Goal: Task Accomplishment & Management: Complete application form

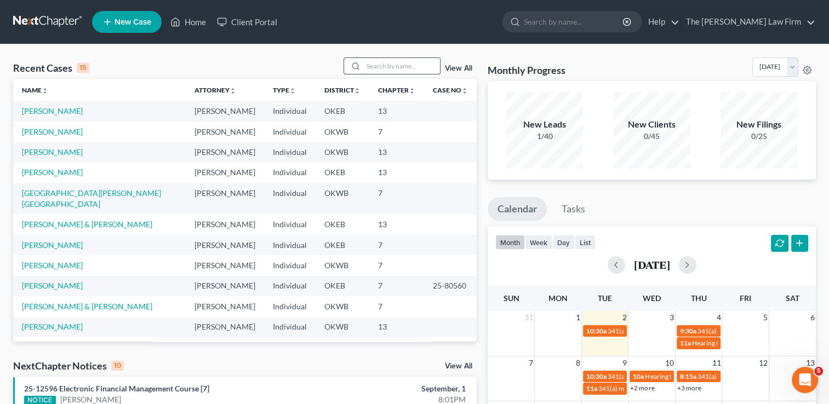
click at [379, 61] on input "search" at bounding box center [401, 66] width 77 height 16
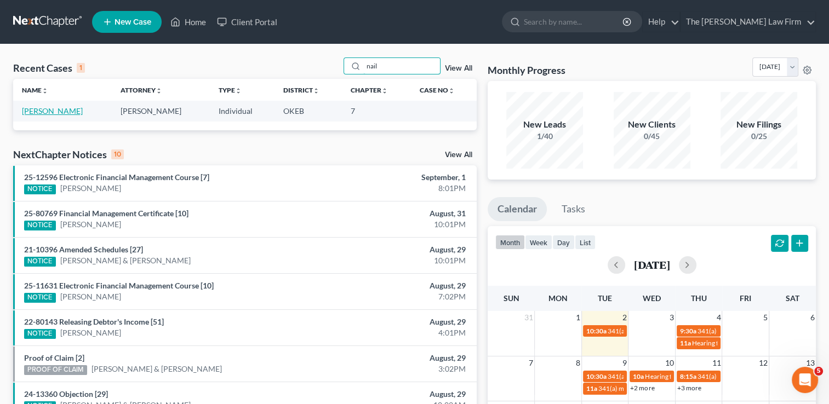
type input "nail"
click at [53, 108] on link "[PERSON_NAME]" at bounding box center [52, 110] width 61 height 9
select select "4"
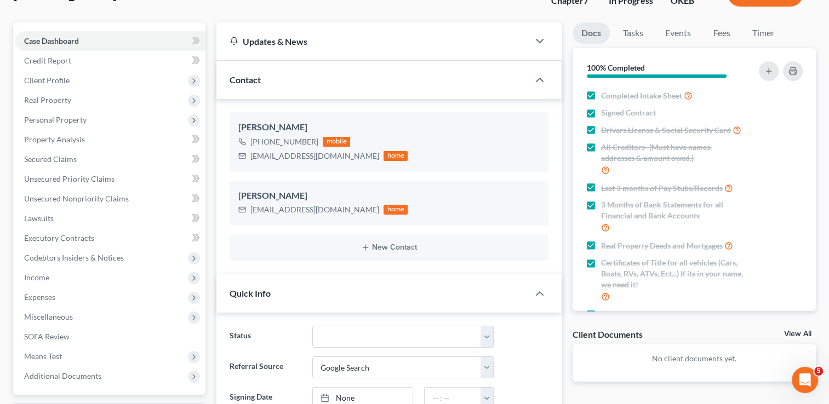
scroll to position [110, 0]
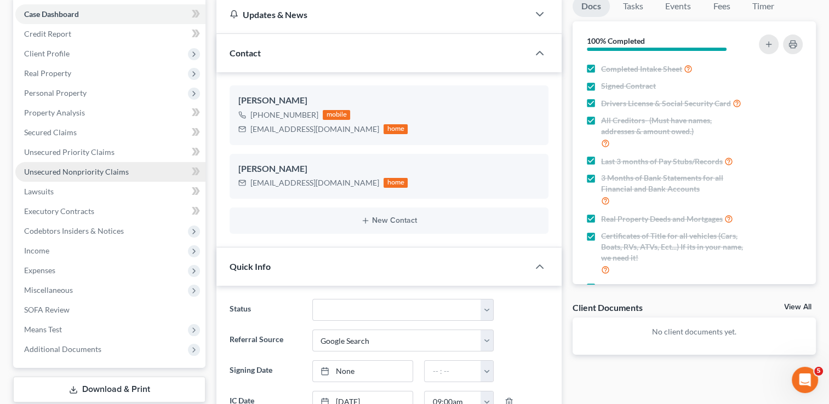
click at [77, 172] on span "Unsecured Nonpriority Claims" at bounding box center [76, 171] width 105 height 9
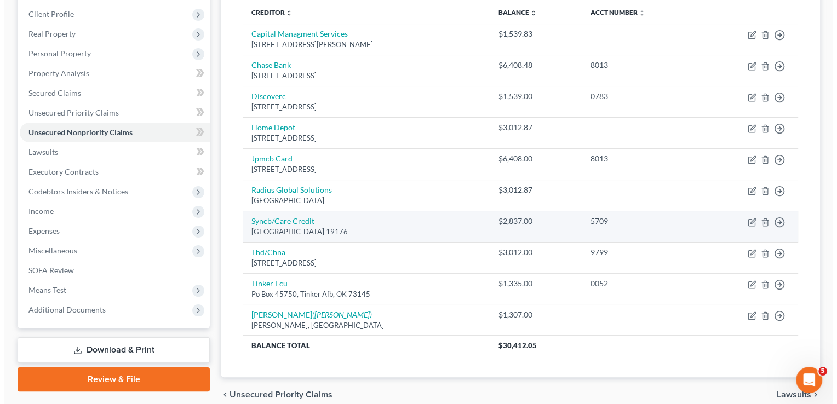
scroll to position [164, 0]
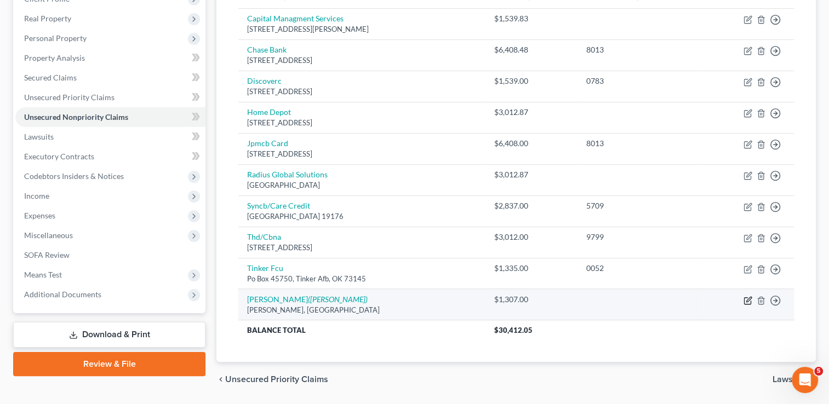
click at [747, 297] on icon "button" at bounding box center [747, 300] width 9 height 9
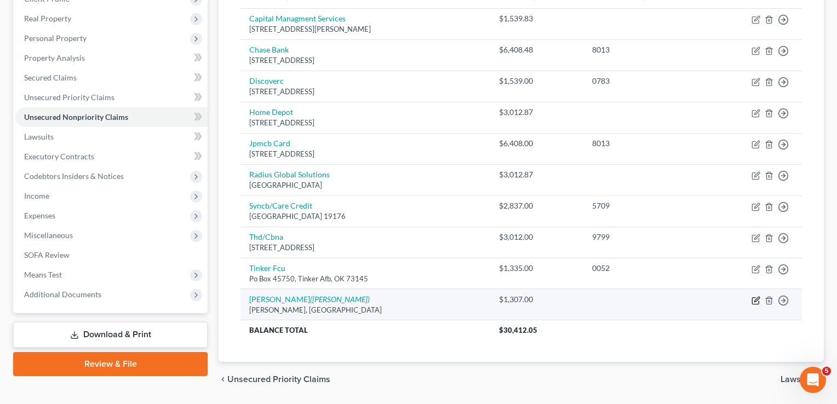
select select "37"
select select "0"
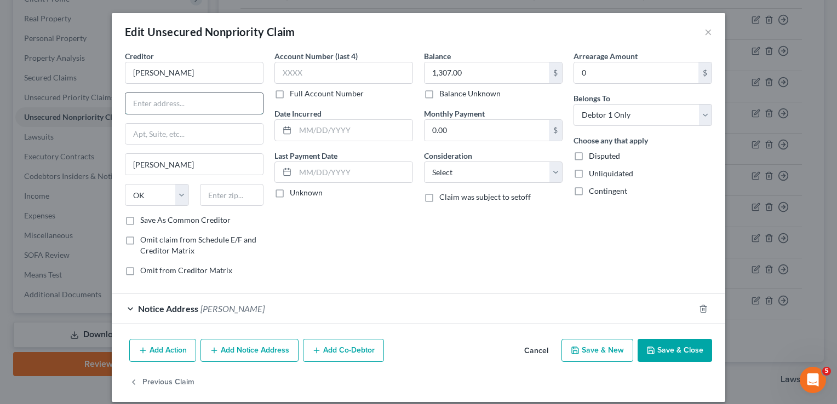
click at [184, 104] on input "text" at bounding box center [193, 103] width 137 height 21
type input "339200 E 930 Rd"
click at [236, 200] on input "text" at bounding box center [232, 195] width 64 height 22
type input "74834"
click at [377, 236] on div "Account Number (last 4) Full Account Number Date Incurred Last Payment Date Unk…" at bounding box center [344, 167] width 150 height 234
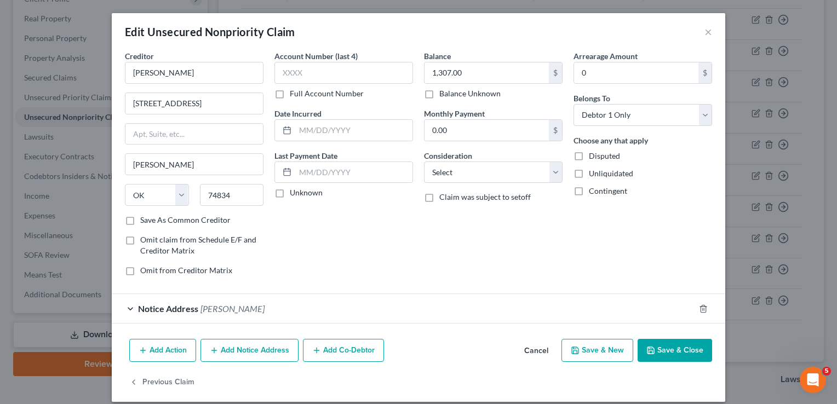
click at [323, 306] on div "Notice Address James J. Hodgens" at bounding box center [403, 308] width 583 height 29
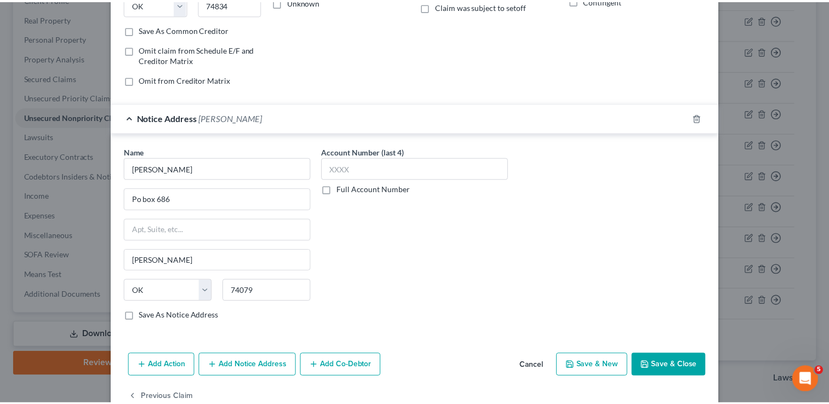
scroll to position [215, 0]
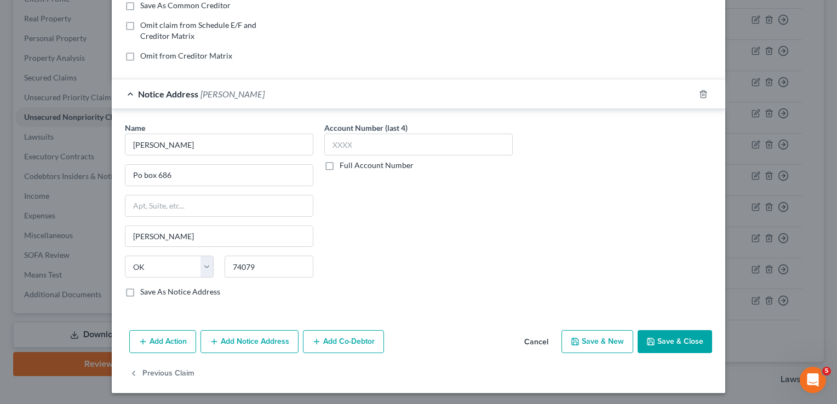
click at [668, 339] on button "Save & Close" at bounding box center [675, 341] width 74 height 23
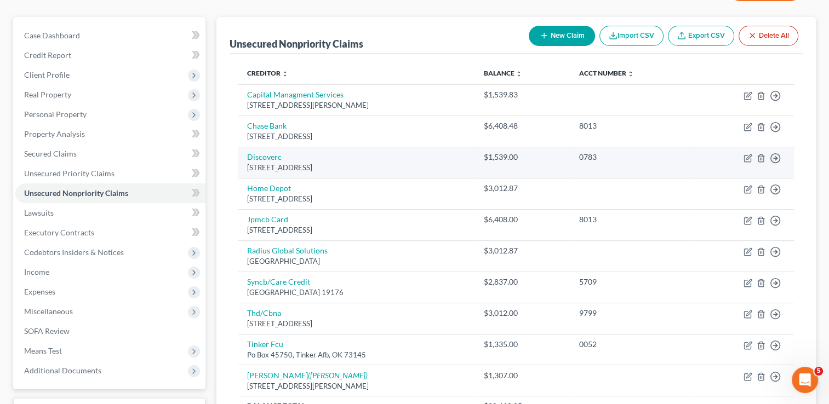
scroll to position [0, 0]
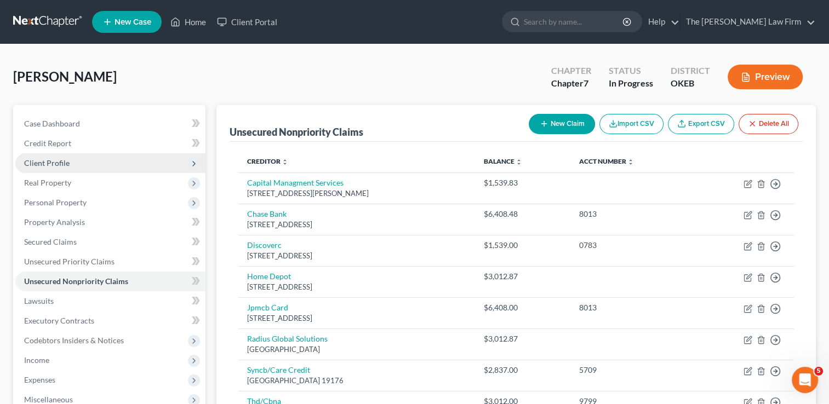
click at [72, 162] on span "Client Profile" at bounding box center [110, 163] width 190 height 20
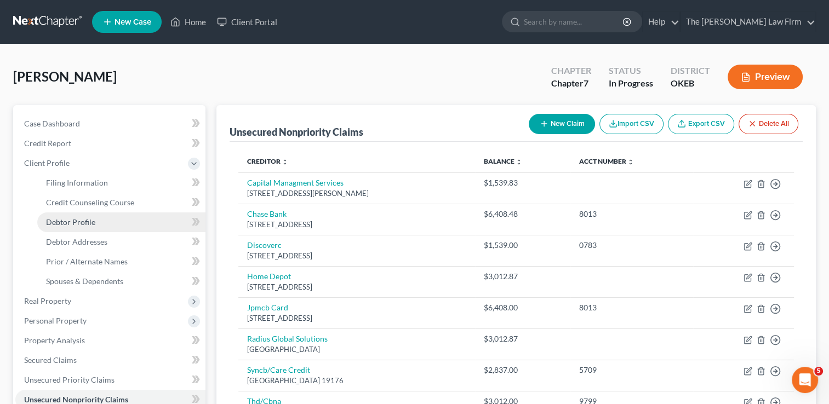
click at [75, 223] on span "Debtor Profile" at bounding box center [70, 221] width 49 height 9
select select "3"
select select "0"
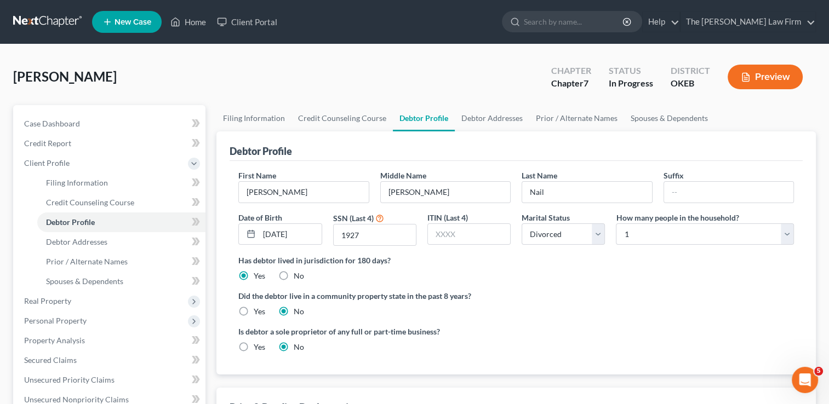
click at [57, 19] on link at bounding box center [48, 22] width 70 height 20
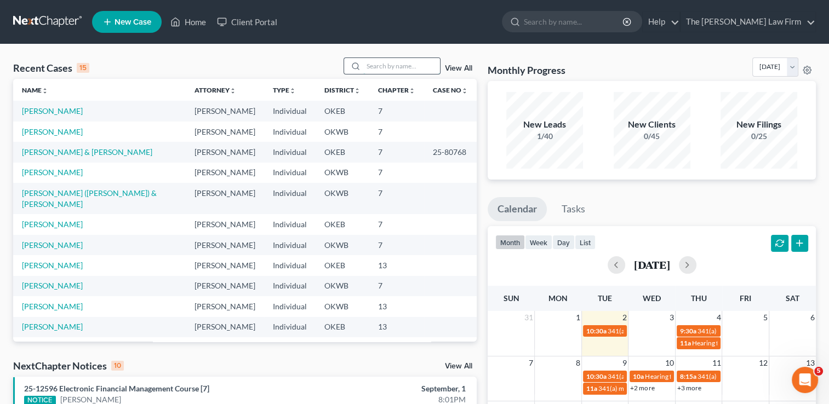
click at [395, 65] on input "search" at bounding box center [401, 66] width 77 height 16
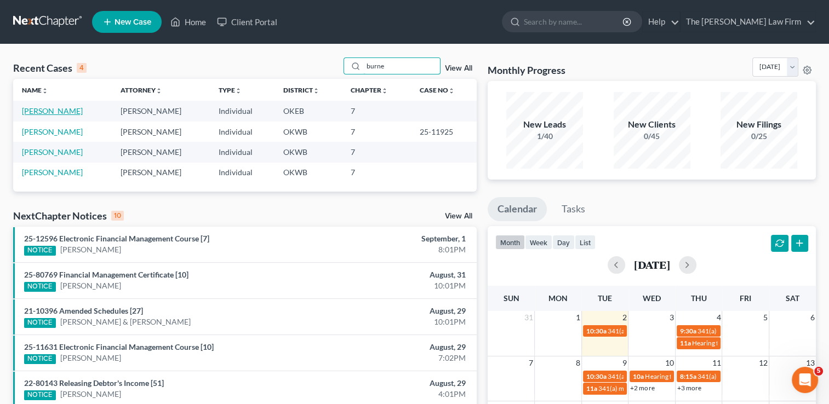
type input "burne"
click at [64, 111] on link "[PERSON_NAME]" at bounding box center [52, 110] width 61 height 9
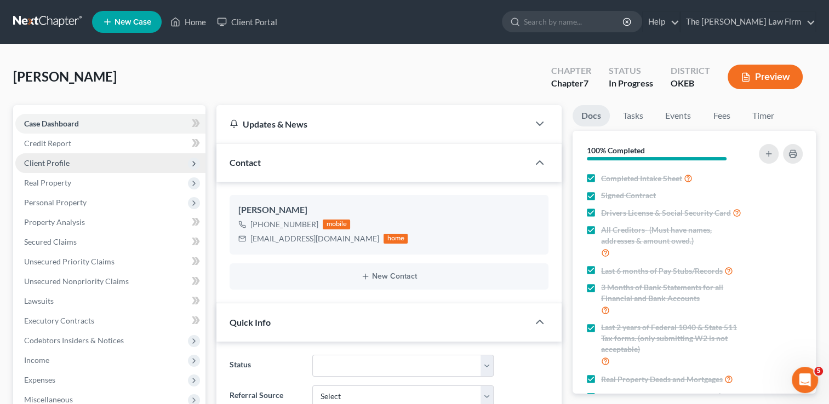
scroll to position [119, 0]
click at [58, 165] on span "Client Profile" at bounding box center [46, 162] width 45 height 9
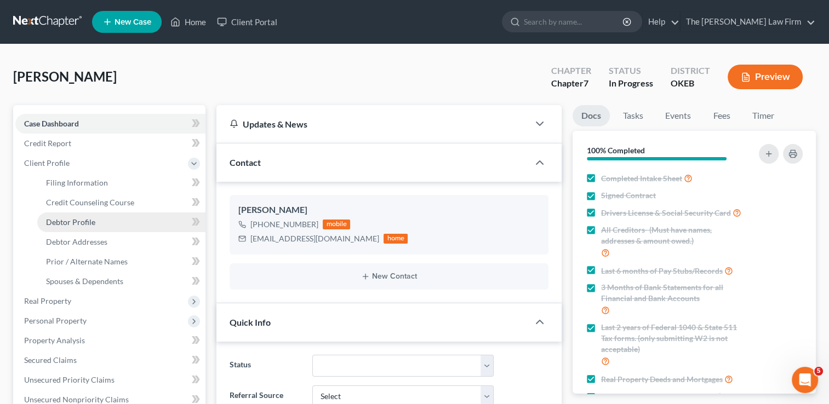
click at [83, 222] on span "Debtor Profile" at bounding box center [70, 221] width 49 height 9
select select "3"
select select "1"
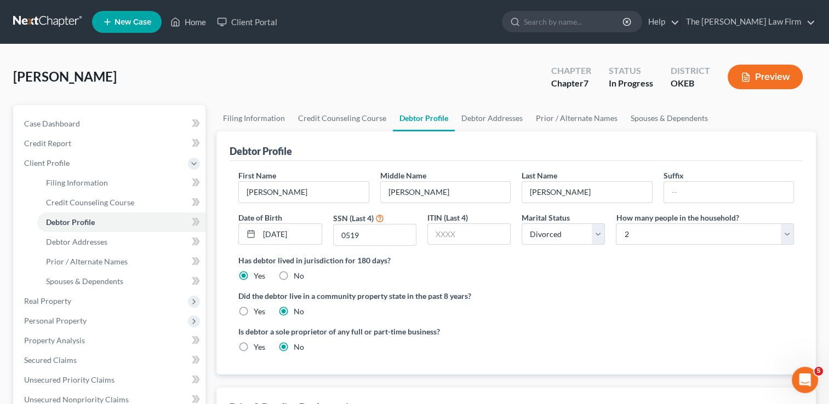
click at [56, 20] on link at bounding box center [48, 22] width 70 height 20
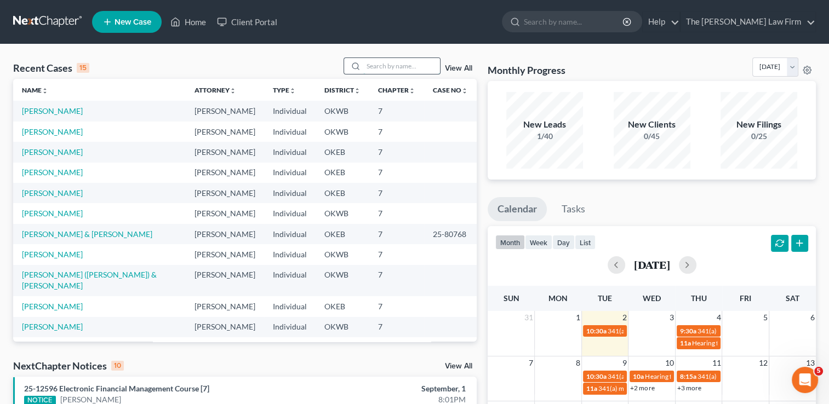
click at [397, 65] on input "search" at bounding box center [401, 66] width 77 height 16
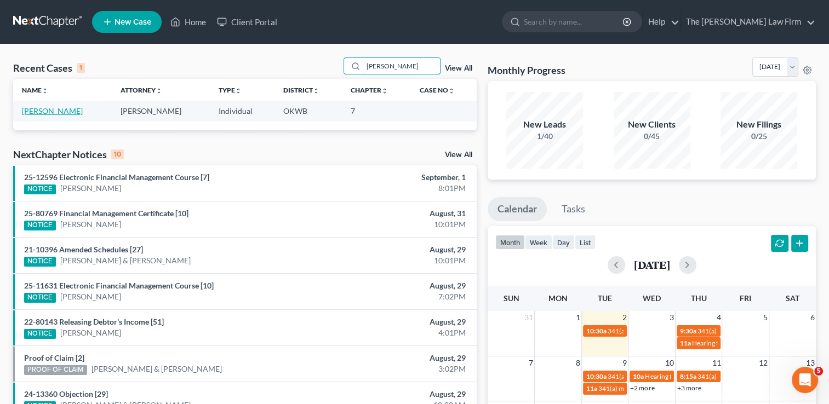
type input "[PERSON_NAME]"
click at [59, 111] on link "[PERSON_NAME]" at bounding box center [52, 110] width 61 height 9
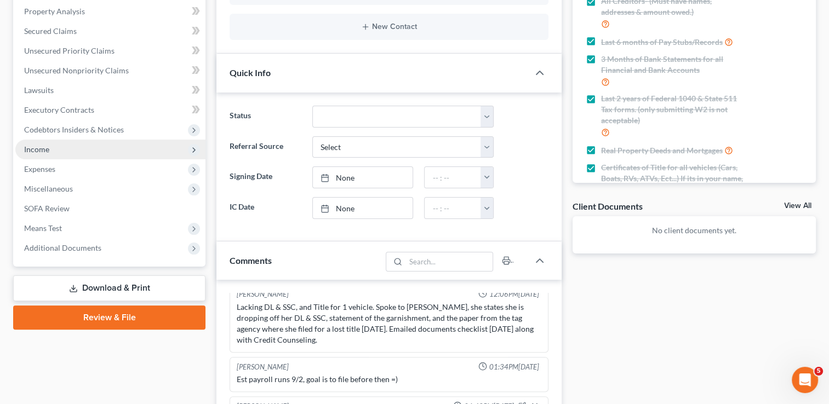
scroll to position [219, 0]
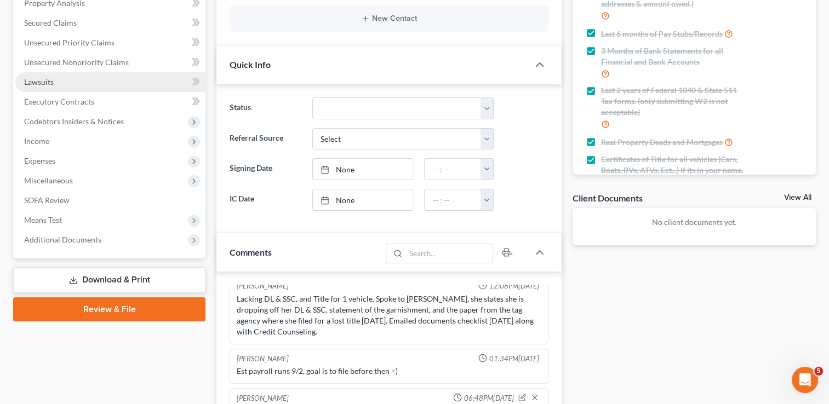
click at [70, 83] on link "Lawsuits" at bounding box center [110, 82] width 190 height 20
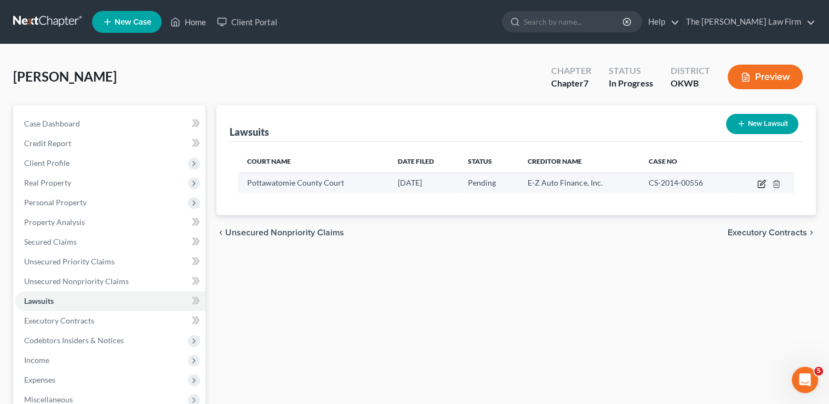
click at [758, 182] on icon "button" at bounding box center [761, 184] width 7 height 7
select select "37"
select select "0"
select select "1"
select select "37"
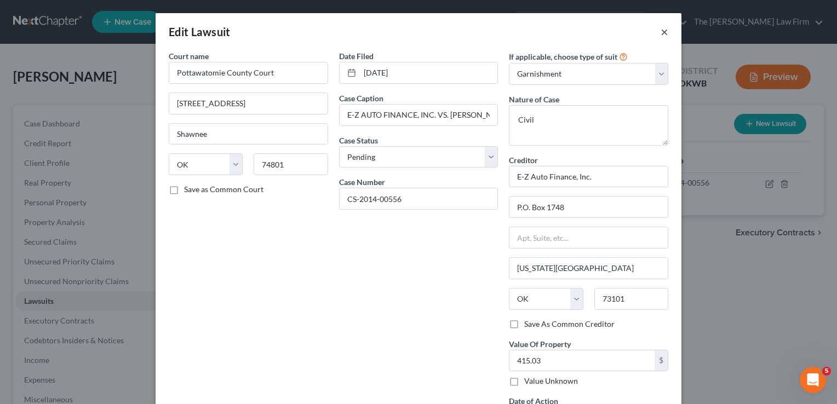
click at [662, 31] on button "×" at bounding box center [665, 31] width 8 height 13
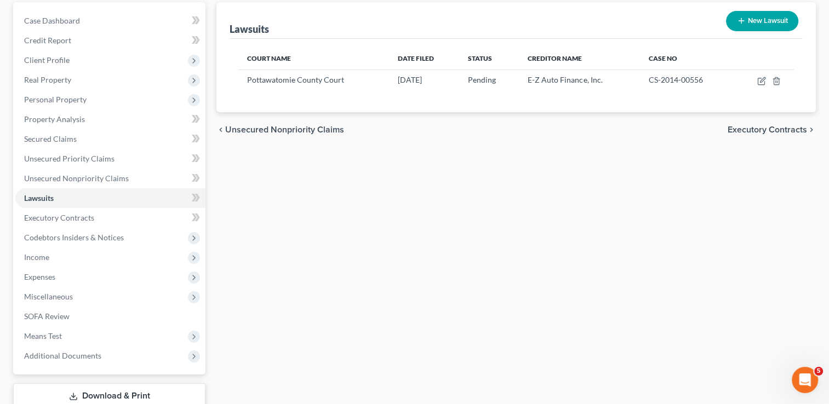
scroll to position [110, 0]
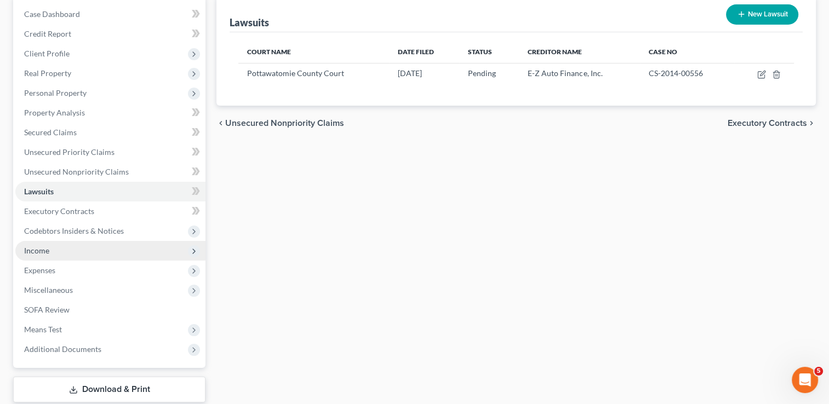
click at [39, 251] on span "Income" at bounding box center [36, 250] width 25 height 9
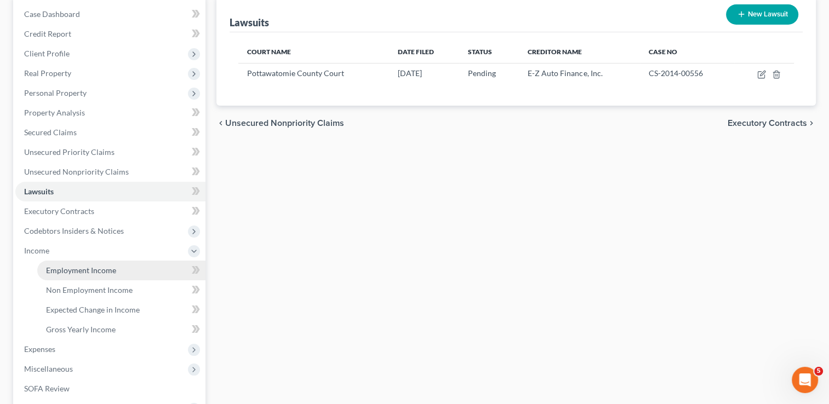
click at [76, 270] on span "Employment Income" at bounding box center [81, 270] width 70 height 9
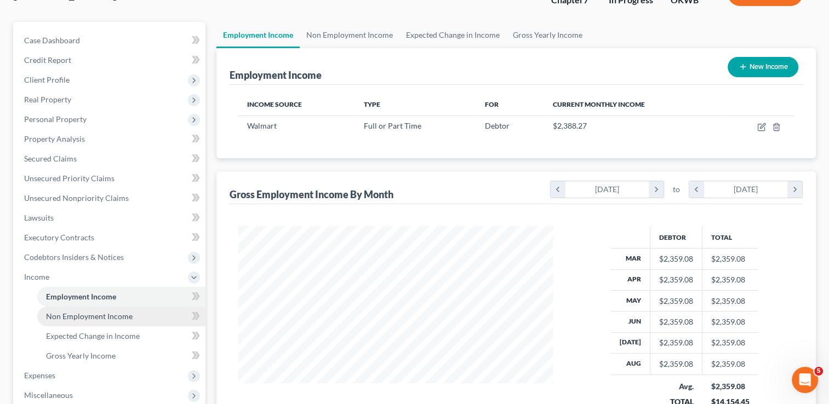
scroll to position [110, 0]
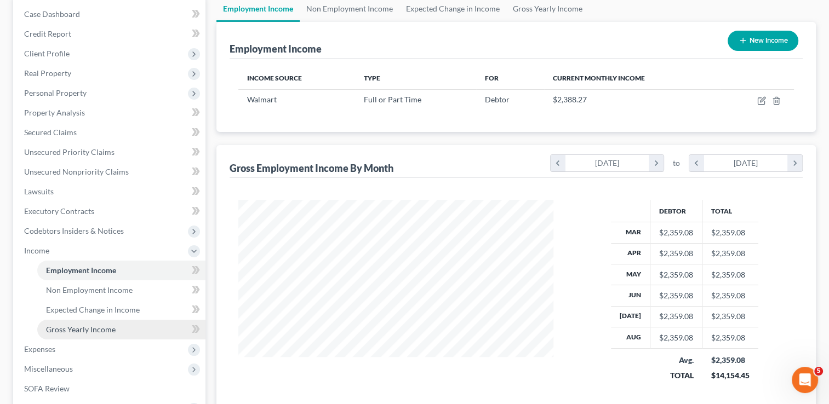
click at [91, 329] on span "Gross Yearly Income" at bounding box center [81, 329] width 70 height 9
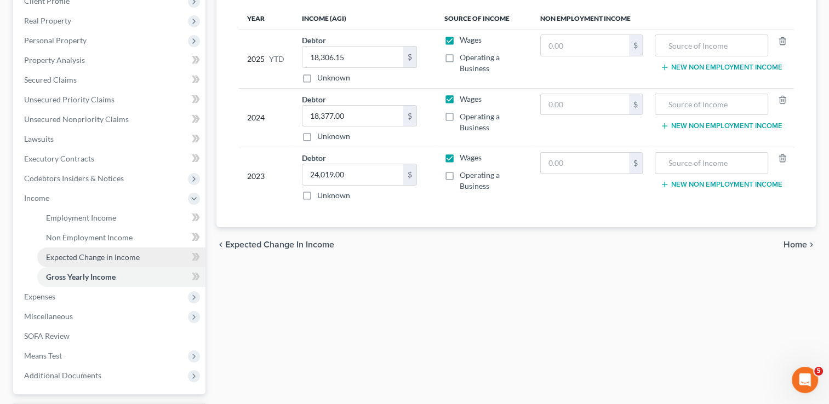
scroll to position [164, 0]
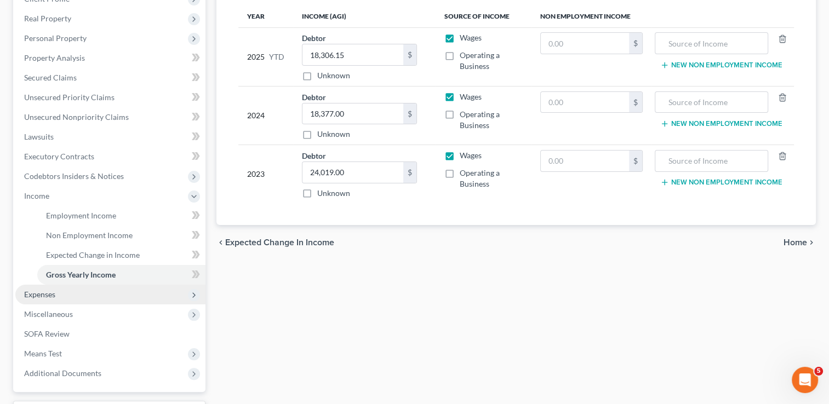
click at [41, 296] on span "Expenses" at bounding box center [39, 294] width 31 height 9
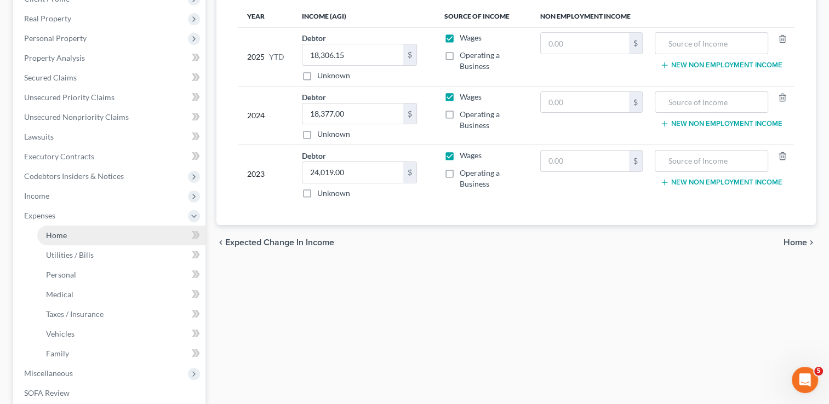
click at [70, 236] on link "Home" at bounding box center [121, 236] width 168 height 20
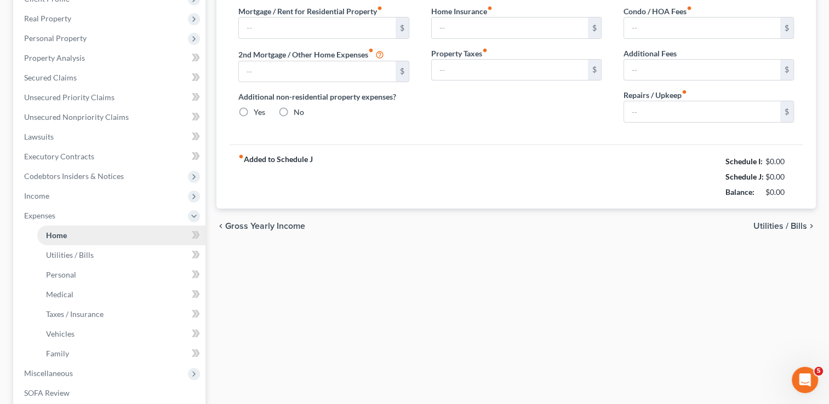
type input "600.00"
type input "0.00"
radio input "true"
type input "0.00"
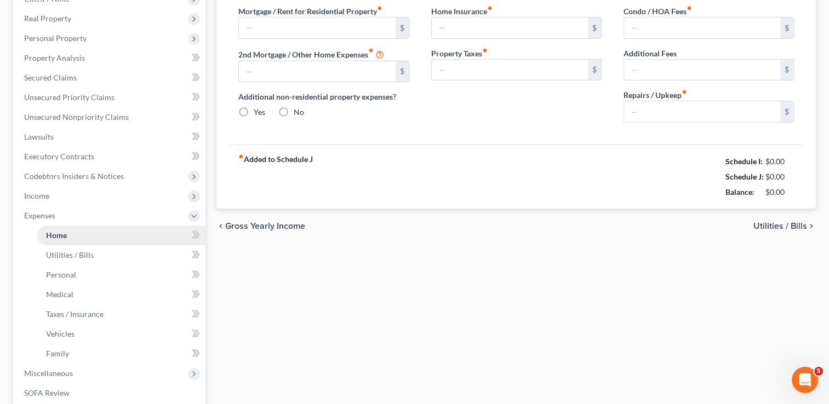
type input "0.00"
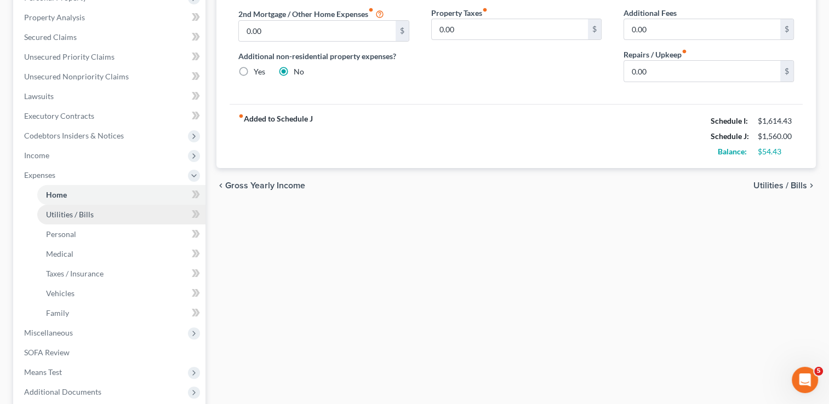
scroll to position [219, 0]
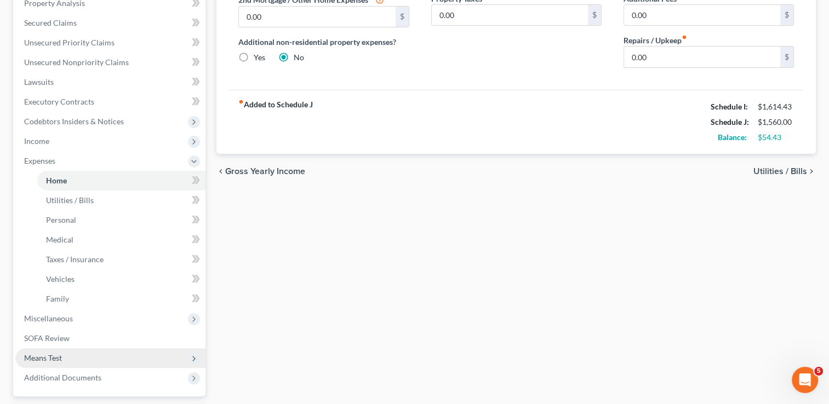
click at [64, 356] on span "Means Test" at bounding box center [110, 358] width 190 height 20
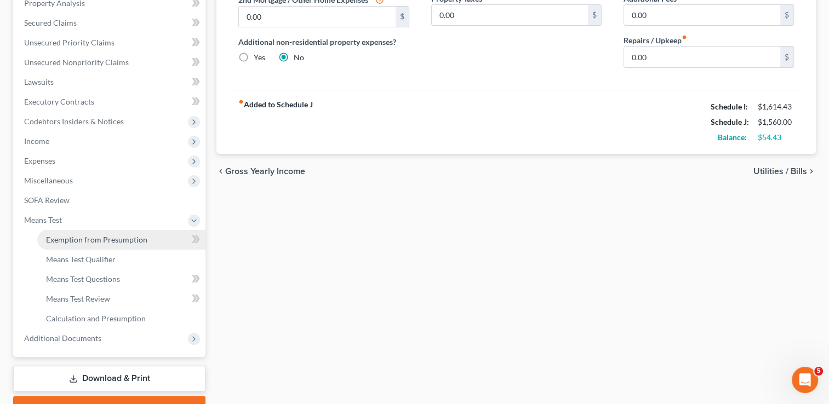
click at [110, 237] on span "Exemption from Presumption" at bounding box center [96, 239] width 101 height 9
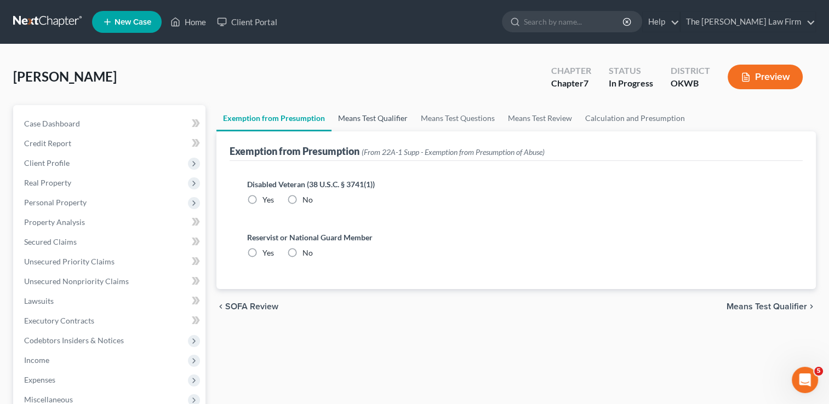
click at [373, 115] on link "Means Test Qualifier" at bounding box center [372, 118] width 83 height 26
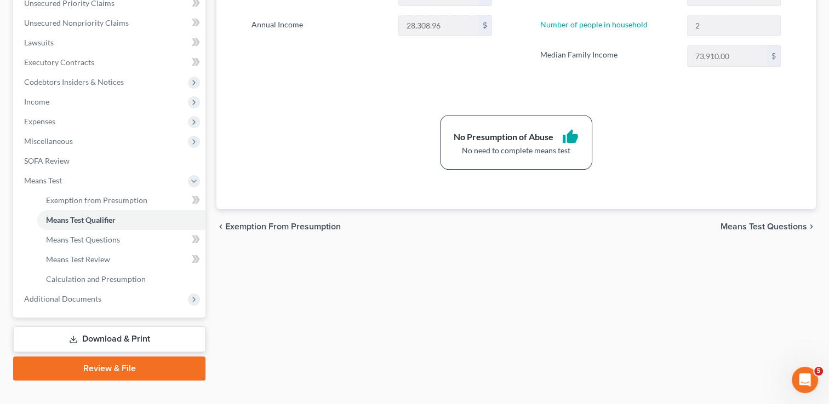
scroll to position [276, 0]
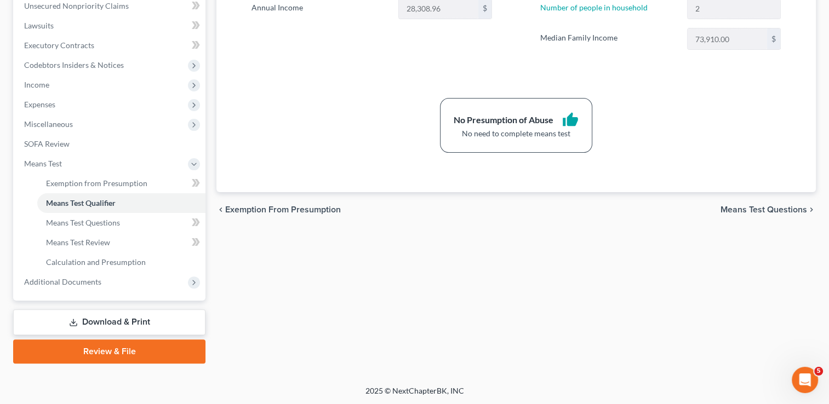
click at [103, 347] on link "Review & File" at bounding box center [109, 352] width 192 height 24
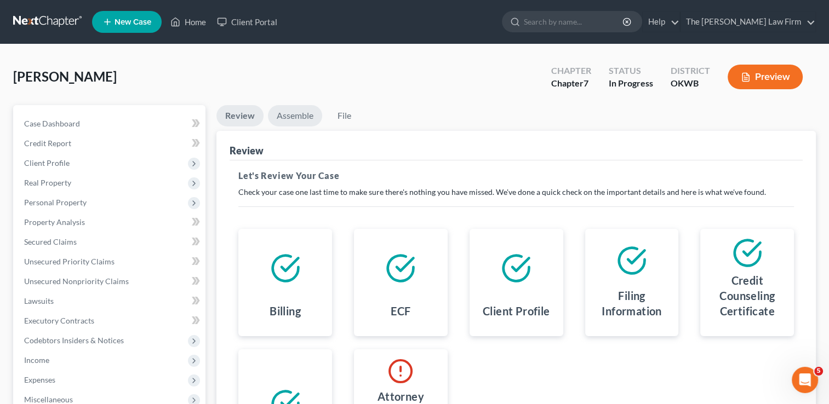
click at [292, 118] on link "Assemble" at bounding box center [295, 115] width 54 height 21
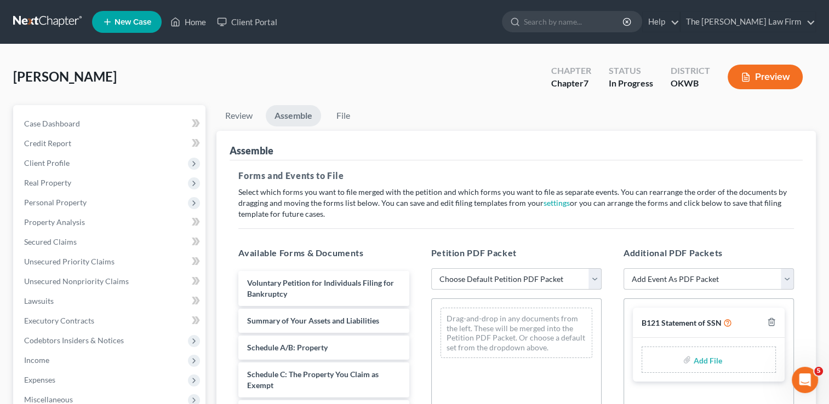
click at [484, 275] on select "Choose Default Petition PDF Packet Complete Bankruptcy Petition (all forms and …" at bounding box center [516, 279] width 170 height 22
select select "0"
click at [431, 268] on select "Choose Default Petition PDF Packet Complete Bankruptcy Petition (all forms and …" at bounding box center [516, 279] width 170 height 22
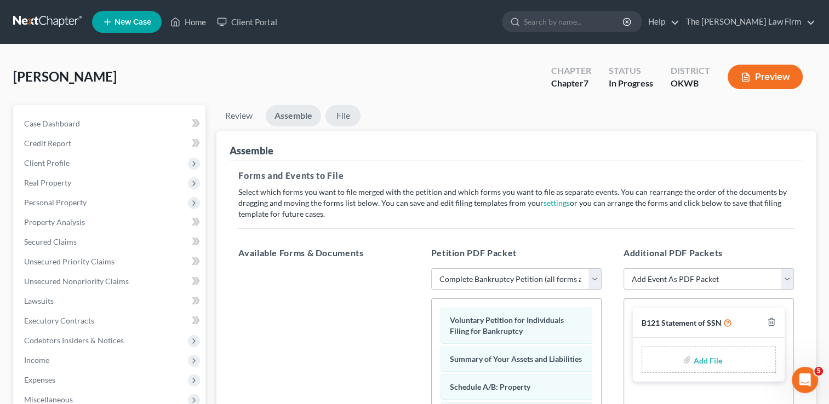
click at [340, 118] on link "File" at bounding box center [342, 115] width 35 height 21
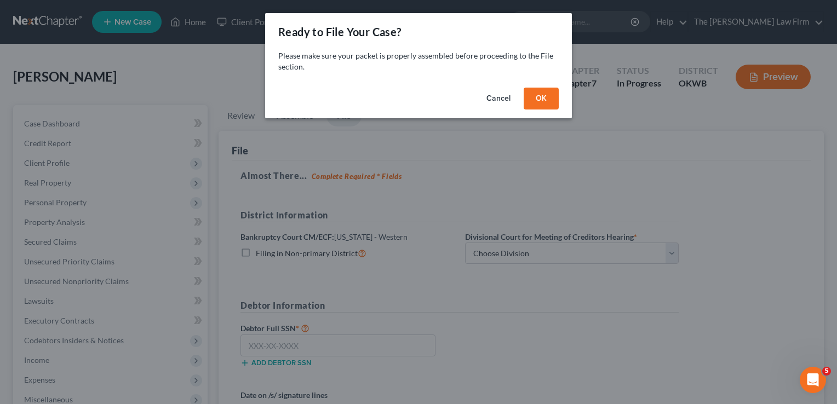
click at [548, 99] on button "OK" at bounding box center [541, 99] width 35 height 22
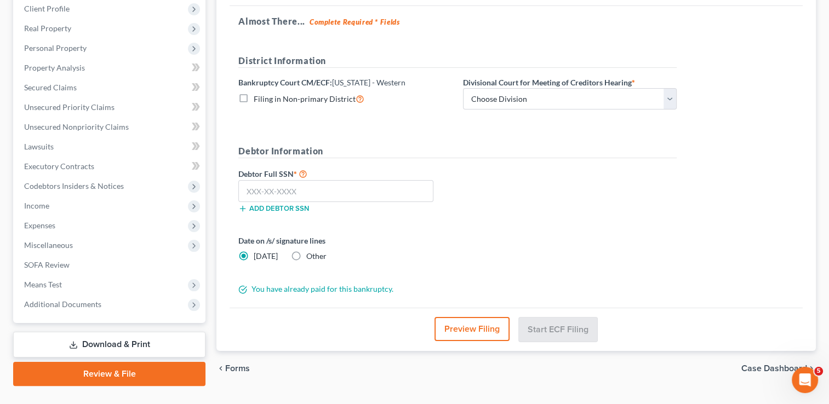
scroll to position [164, 0]
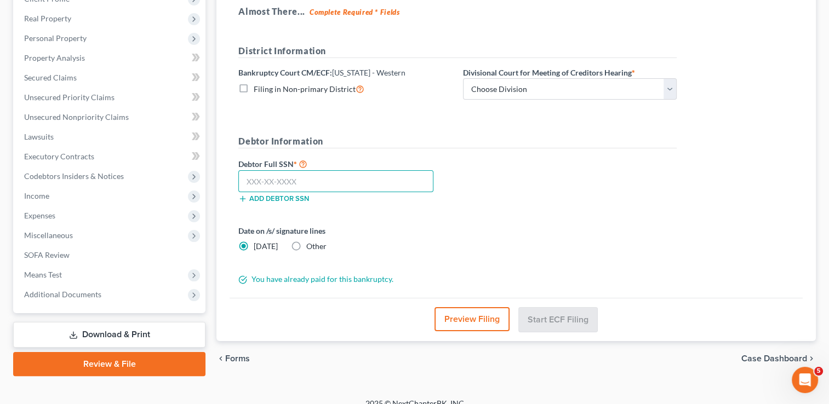
click at [354, 179] on input "text" at bounding box center [335, 181] width 195 height 22
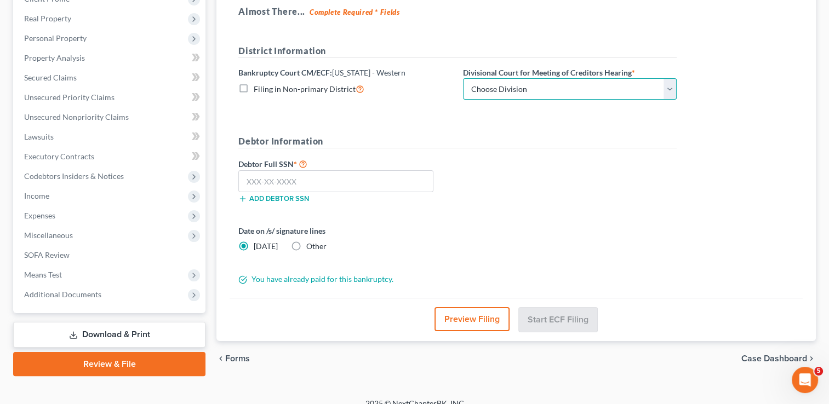
click at [538, 86] on select "Choose Division [US_STATE][GEOGRAPHIC_DATA]" at bounding box center [570, 89] width 214 height 22
select select "0"
click at [463, 78] on select "Choose Division [US_STATE][GEOGRAPHIC_DATA]" at bounding box center [570, 89] width 214 height 22
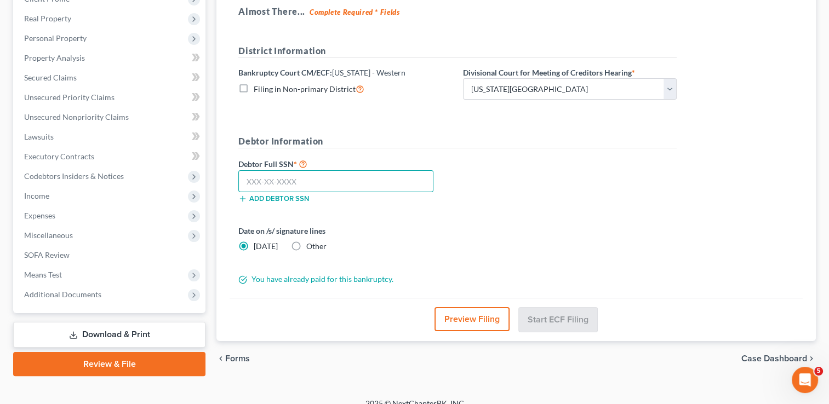
click at [341, 185] on input "text" at bounding box center [335, 181] width 195 height 22
type input "443-92-9859"
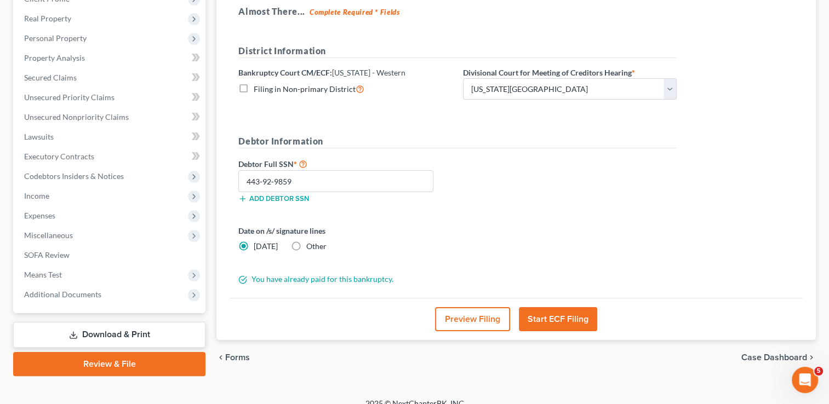
click at [306, 244] on label "Other" at bounding box center [316, 246] width 20 height 11
click at [311, 244] on input "Other" at bounding box center [314, 244] width 7 height 7
radio input "true"
radio input "false"
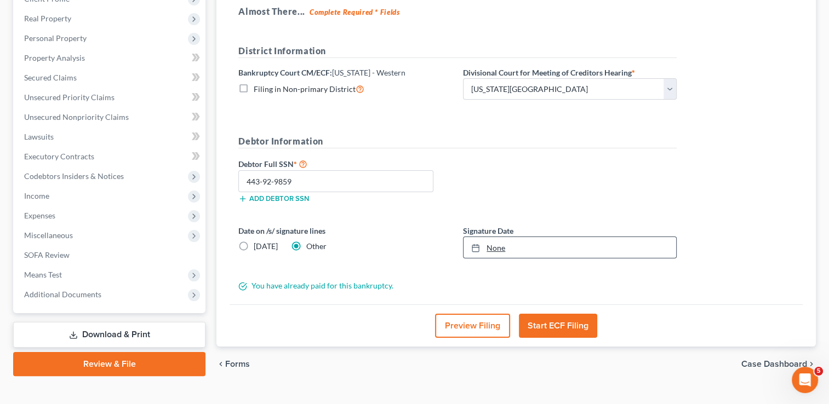
click at [499, 245] on link "None" at bounding box center [569, 247] width 213 height 21
type input "[DATE]"
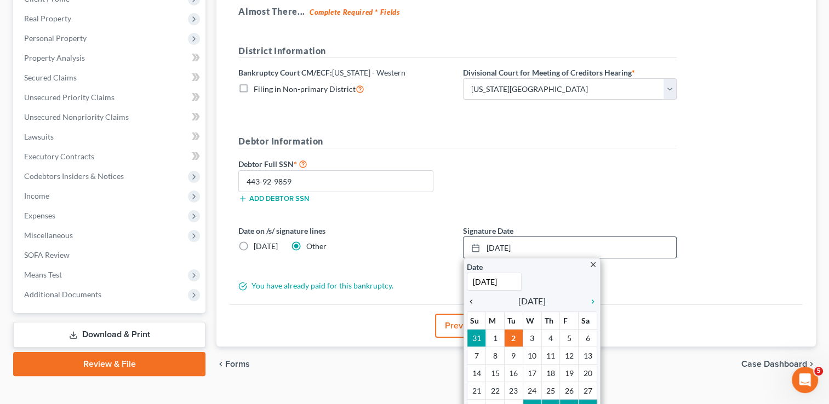
click at [473, 301] on icon "chevron_left" at bounding box center [474, 301] width 14 height 9
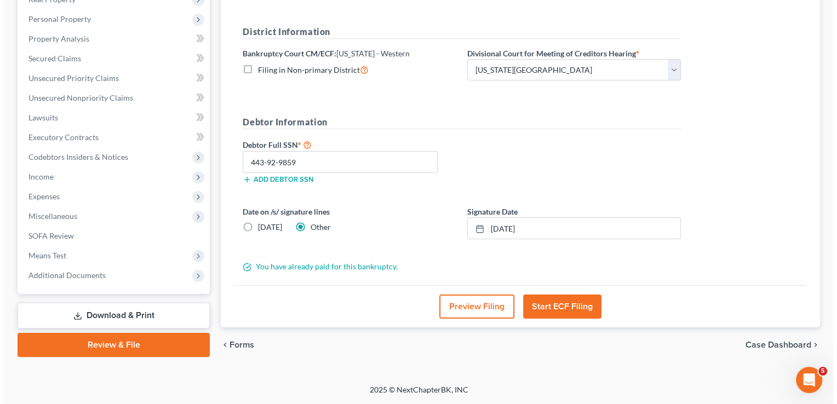
scroll to position [182, 0]
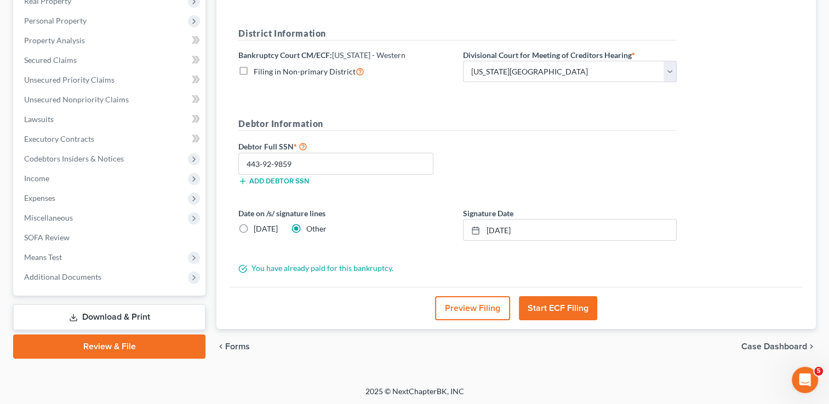
click at [560, 306] on button "Start ECF Filing" at bounding box center [558, 308] width 78 height 24
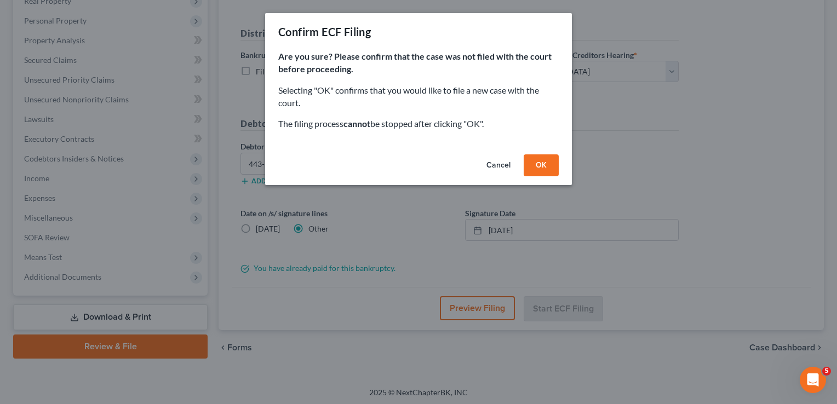
click at [541, 166] on button "OK" at bounding box center [541, 165] width 35 height 22
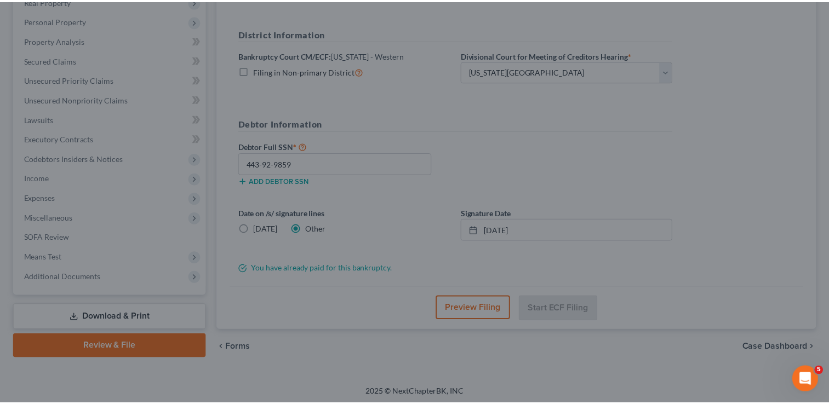
scroll to position [177, 0]
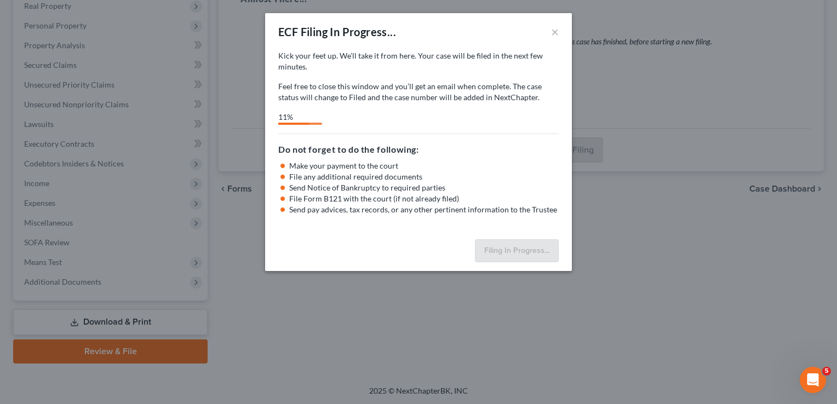
select select "0"
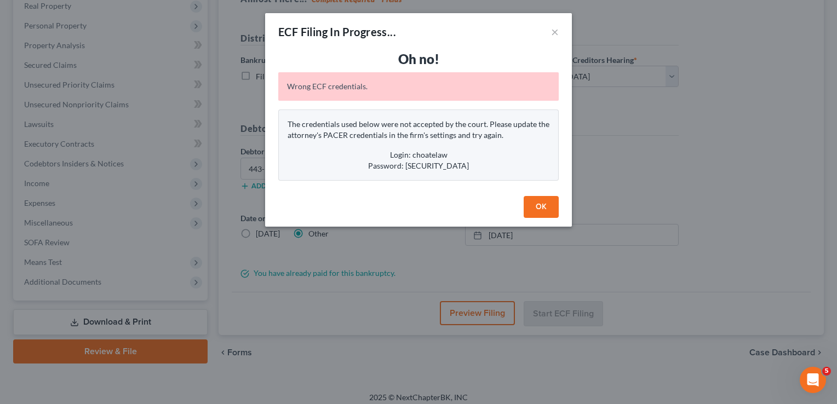
click at [543, 209] on button "OK" at bounding box center [541, 207] width 35 height 22
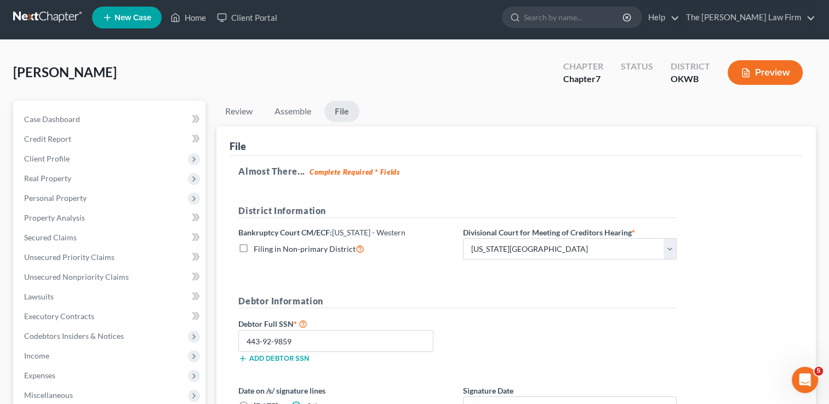
scroll to position [0, 0]
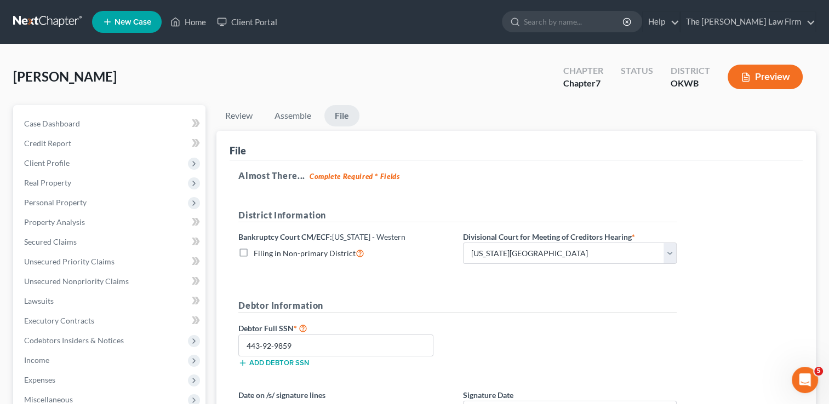
click at [45, 19] on link at bounding box center [48, 22] width 70 height 20
